Goal: Task Accomplishment & Management: Manage account settings

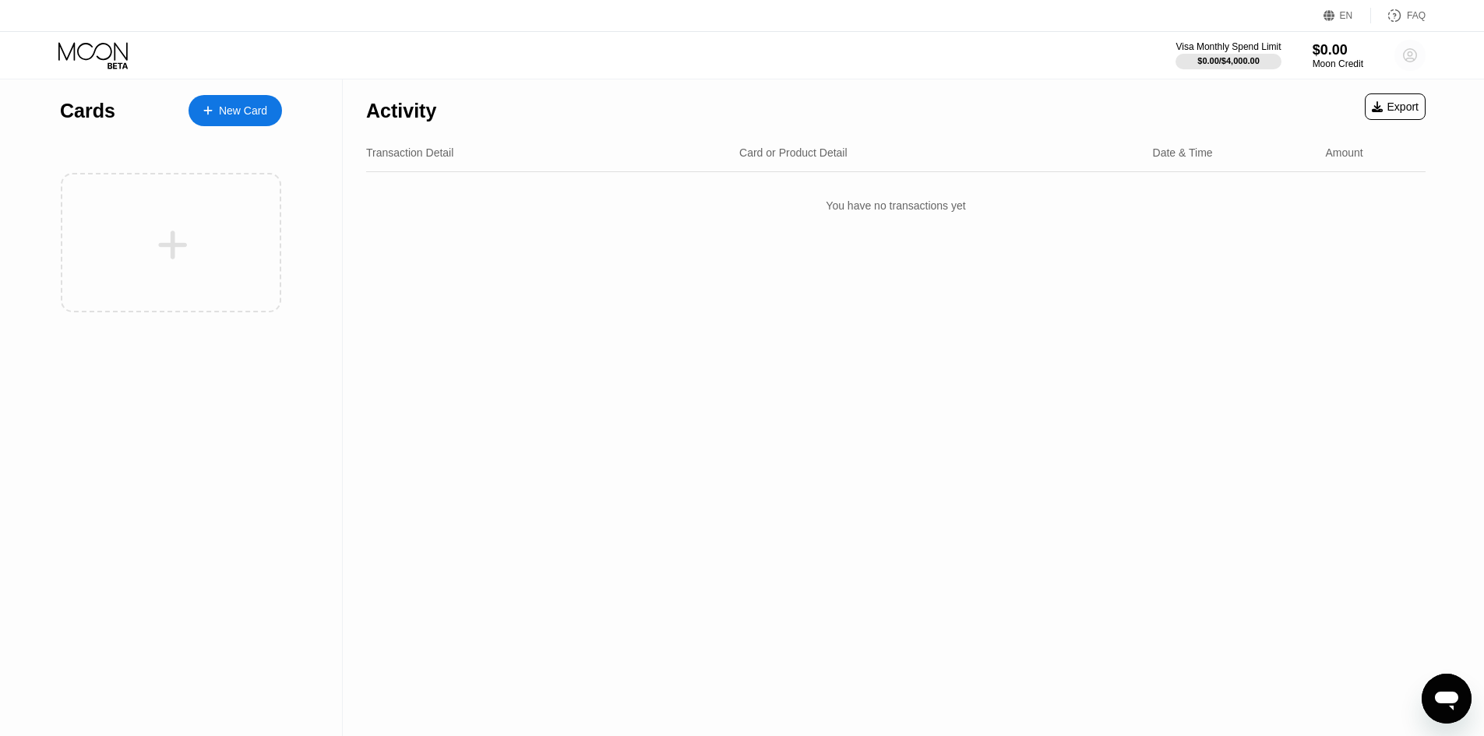
click at [1403, 64] on circle at bounding box center [1409, 55] width 31 height 31
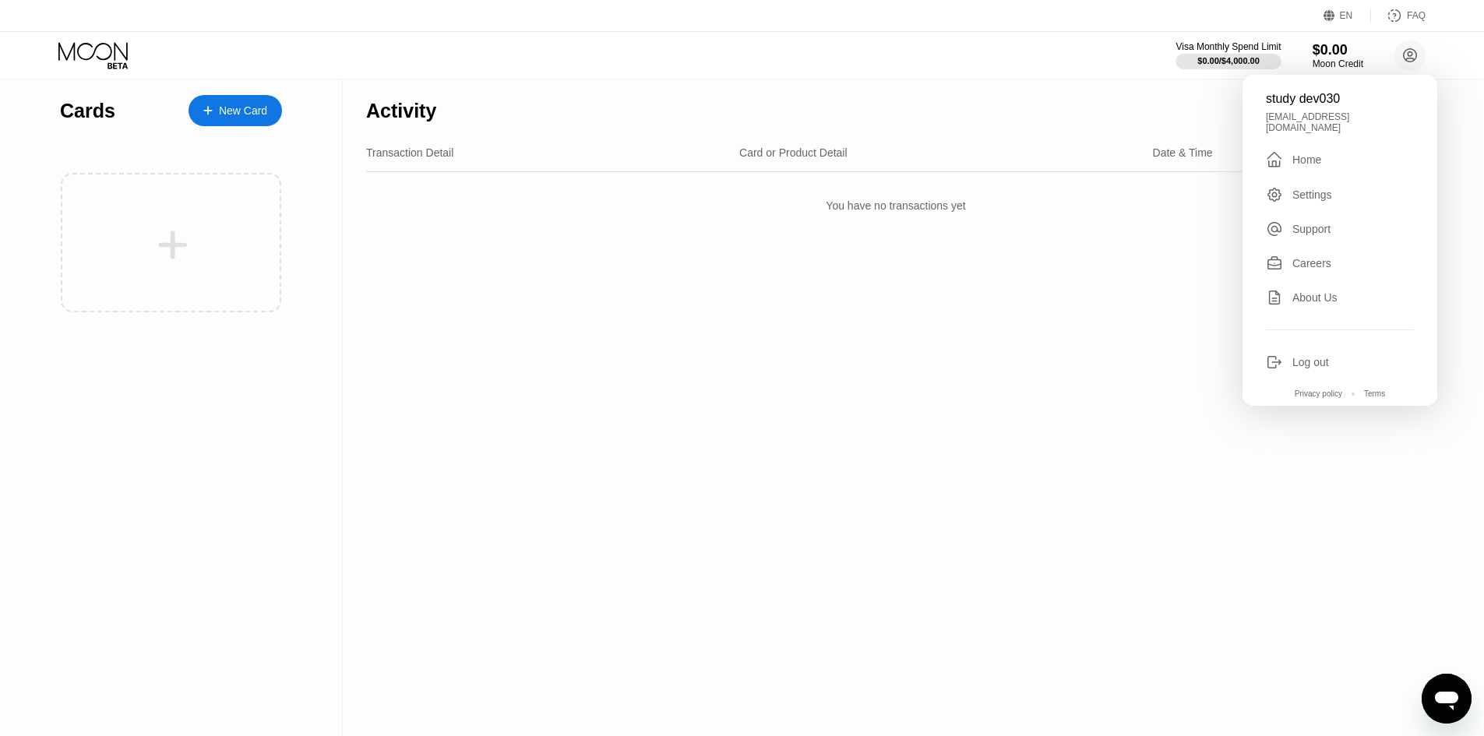
click at [1334, 354] on div "Log out" at bounding box center [1340, 362] width 148 height 17
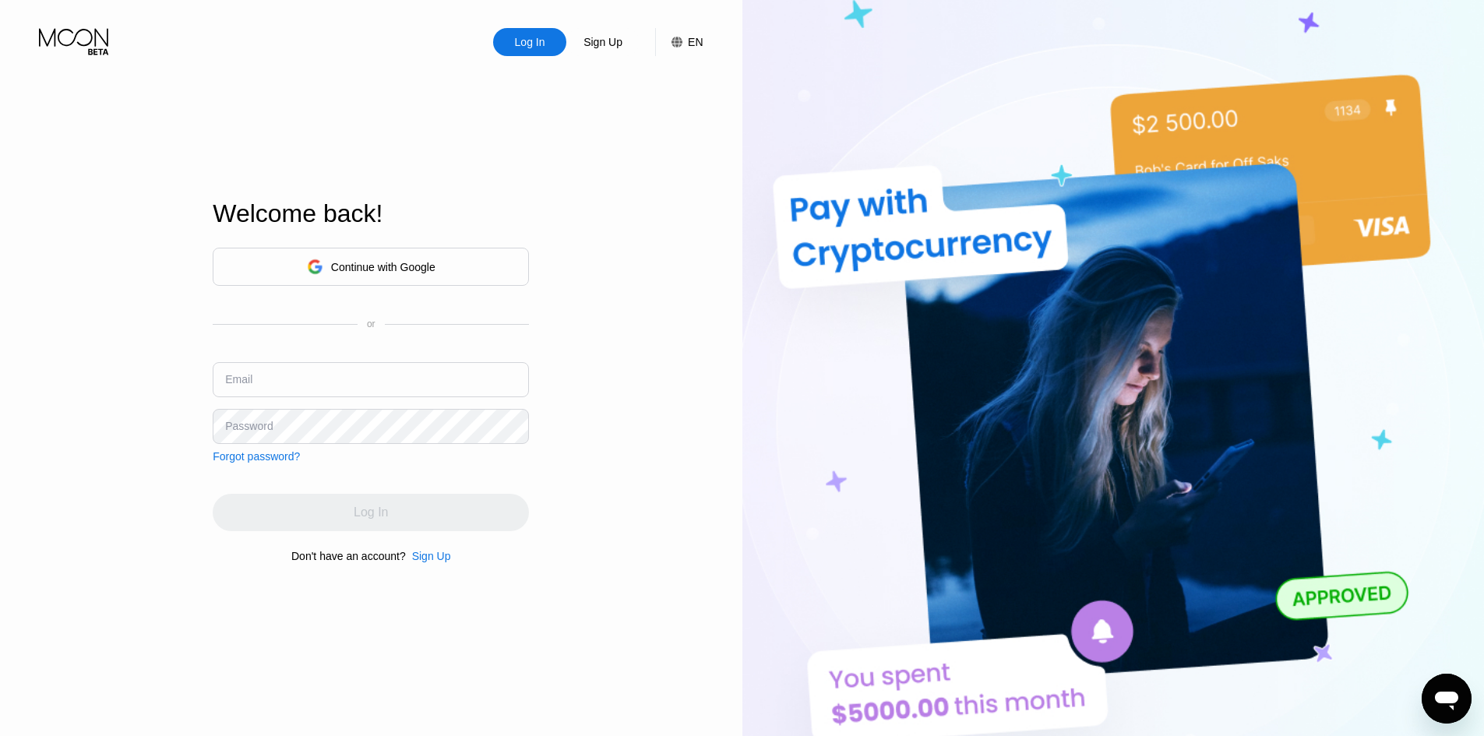
click at [359, 261] on div "Continue with Google" at bounding box center [383, 267] width 104 height 12
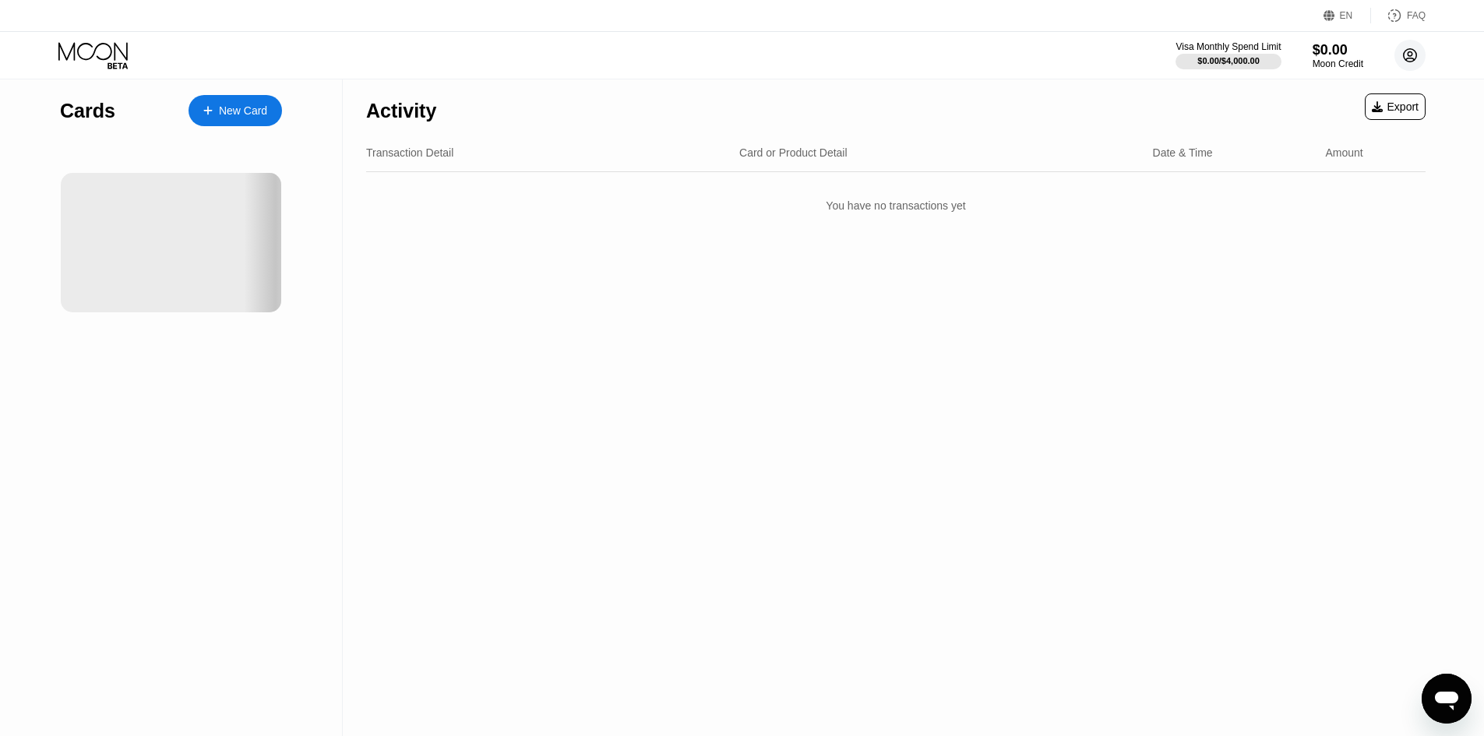
click at [1398, 46] on circle at bounding box center [1409, 55] width 31 height 31
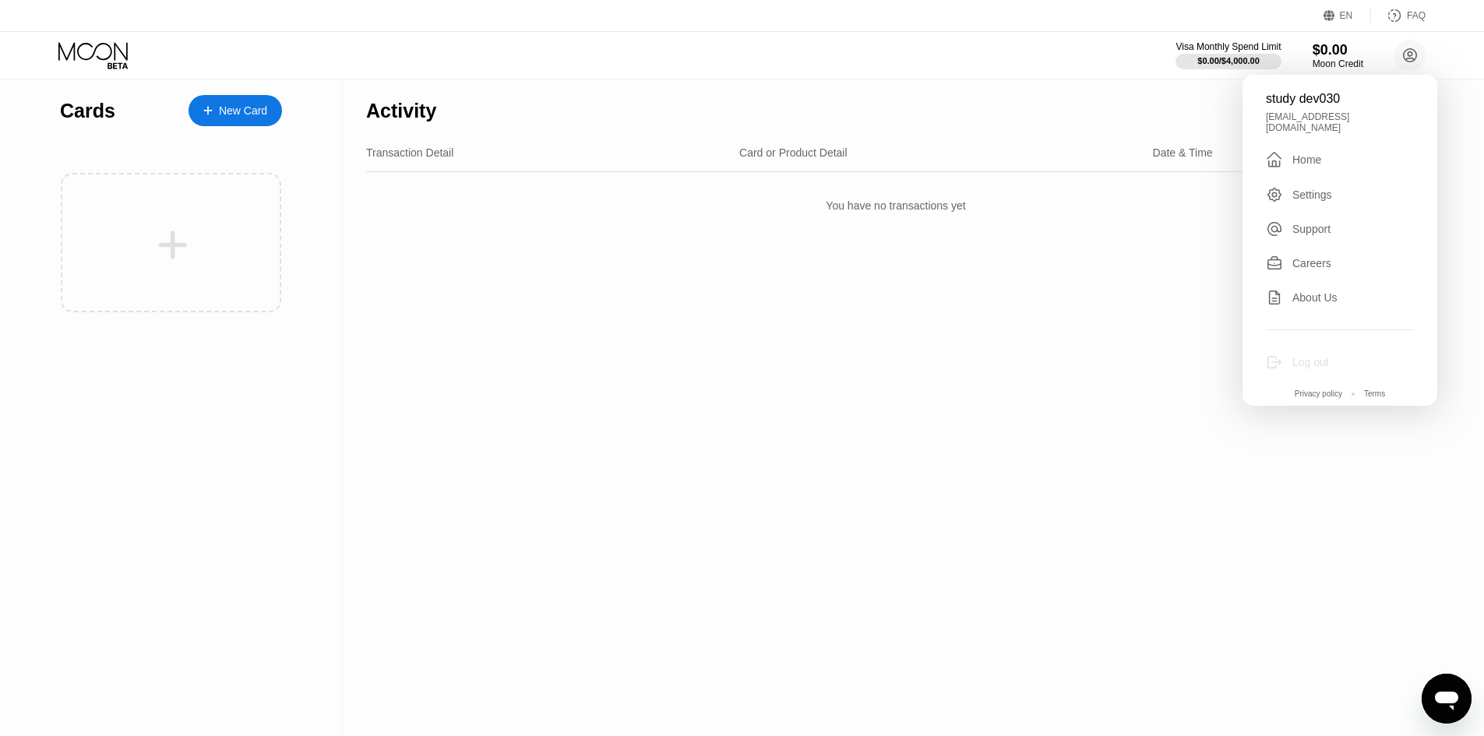
click at [1334, 360] on div "Log out" at bounding box center [1340, 362] width 148 height 17
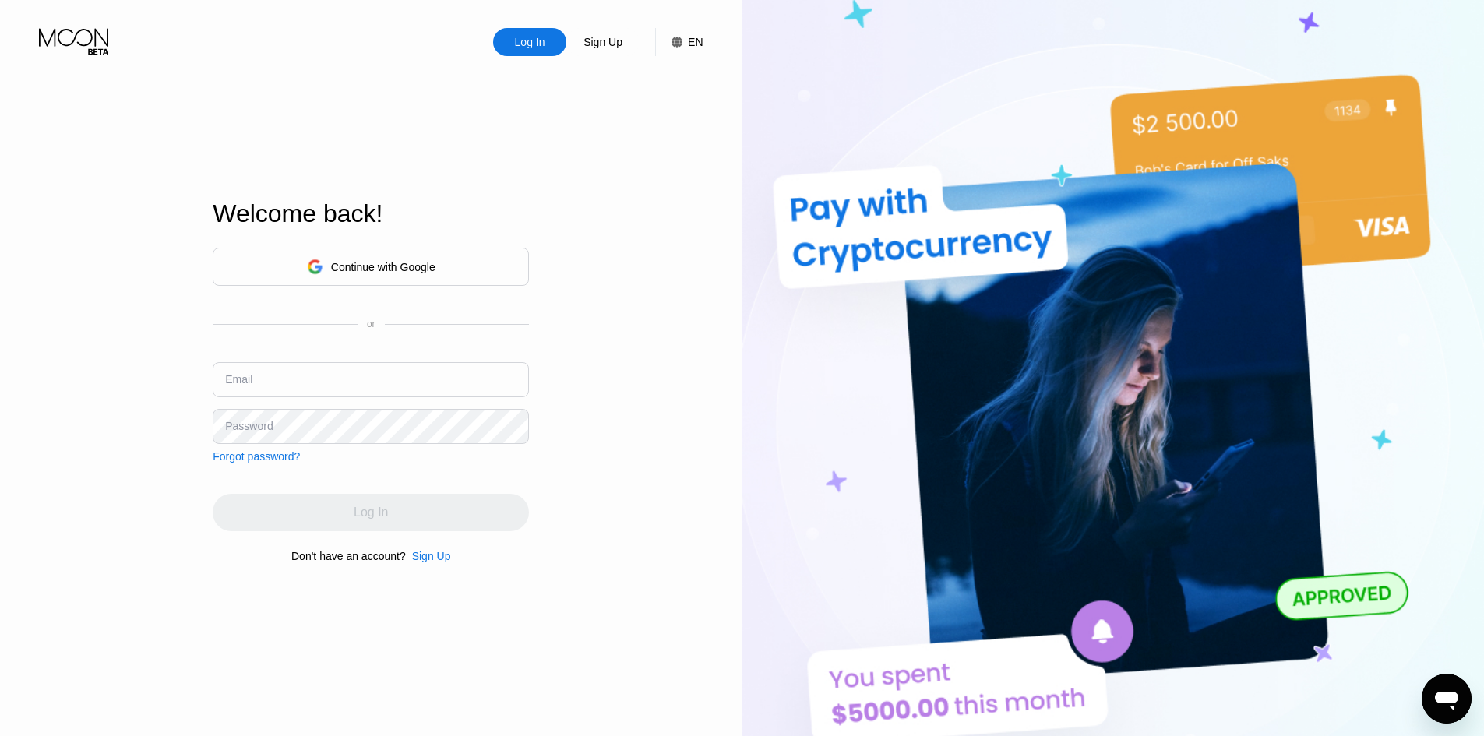
click at [303, 361] on div "Continue with Google or Email Password Forgot password?" at bounding box center [371, 355] width 316 height 215
click at [307, 396] on input "text" at bounding box center [371, 379] width 316 height 35
type input "bsky54424@gmail.com"
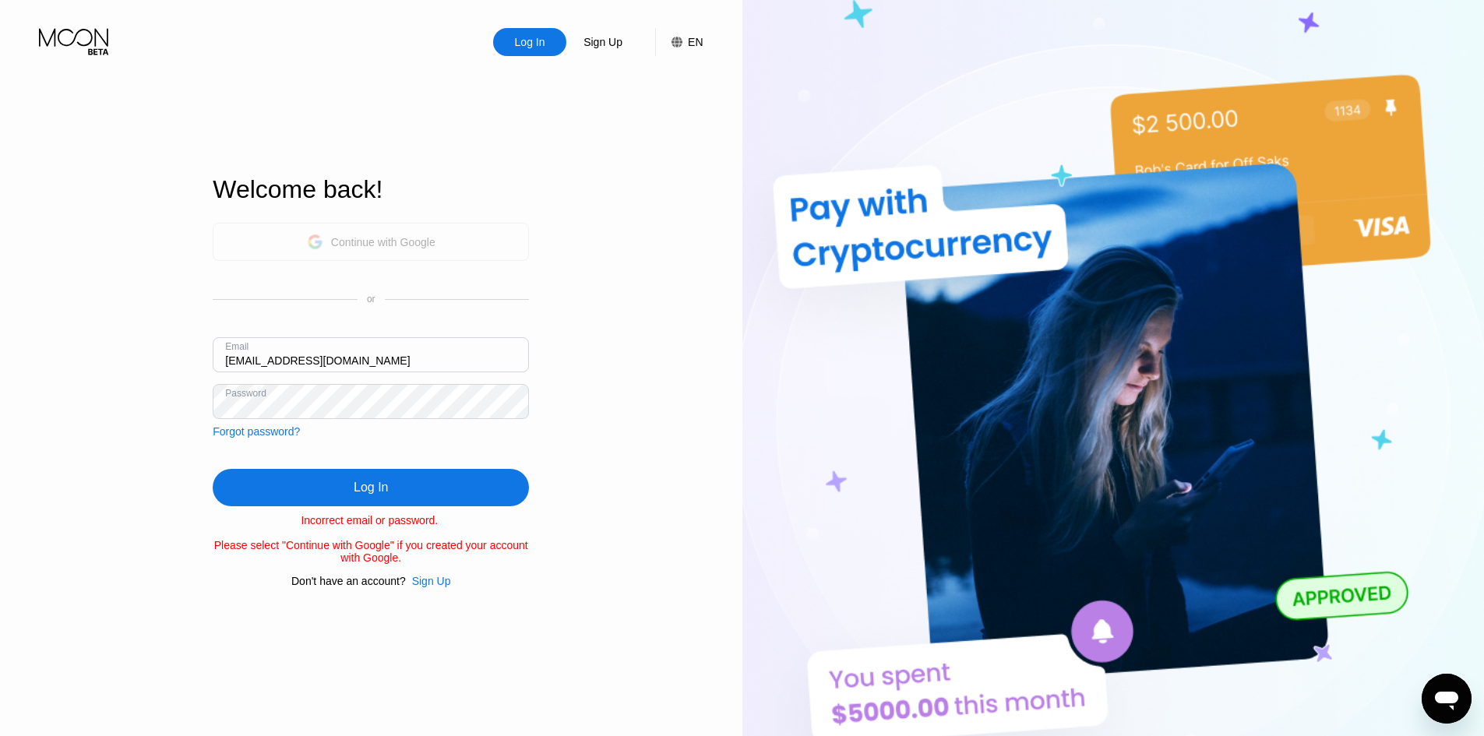
click at [357, 236] on div "Continue with Google" at bounding box center [383, 242] width 104 height 12
